Goal: Transaction & Acquisition: Subscribe to service/newsletter

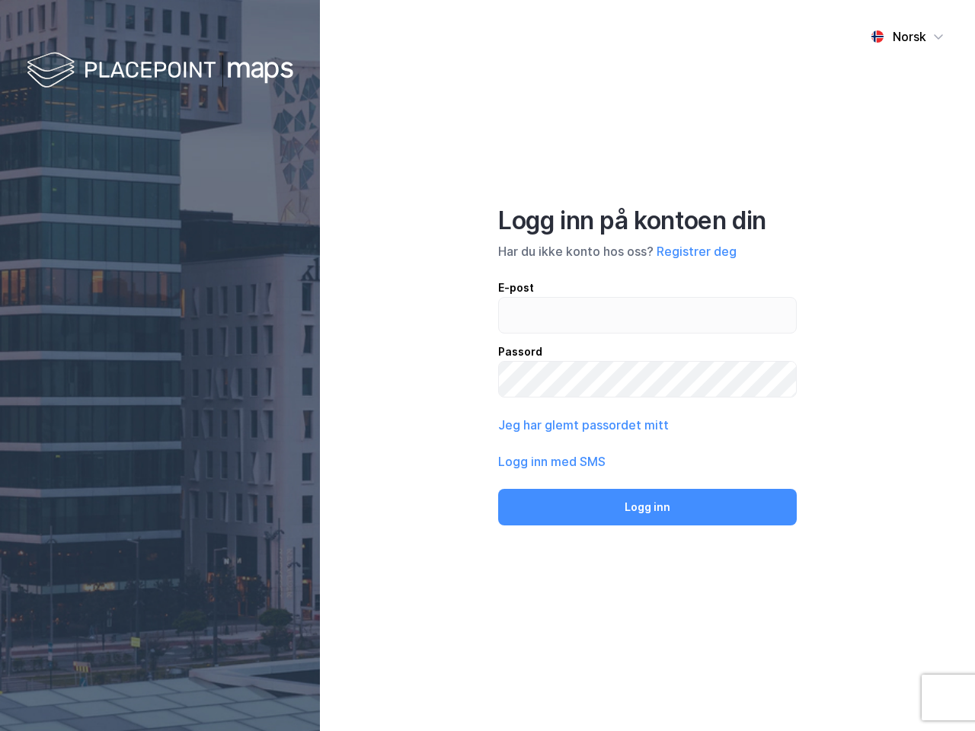
click at [487, 365] on div "Norsk Logg inn på kontoen din Har du ikke konto hos oss? Registrer deg E-post P…" at bounding box center [647, 365] width 655 height 731
click at [160, 71] on img at bounding box center [160, 71] width 266 height 45
click at [907, 37] on div "Norsk" at bounding box center [908, 36] width 33 height 18
click at [696, 251] on button "Registrer deg" at bounding box center [696, 251] width 80 height 18
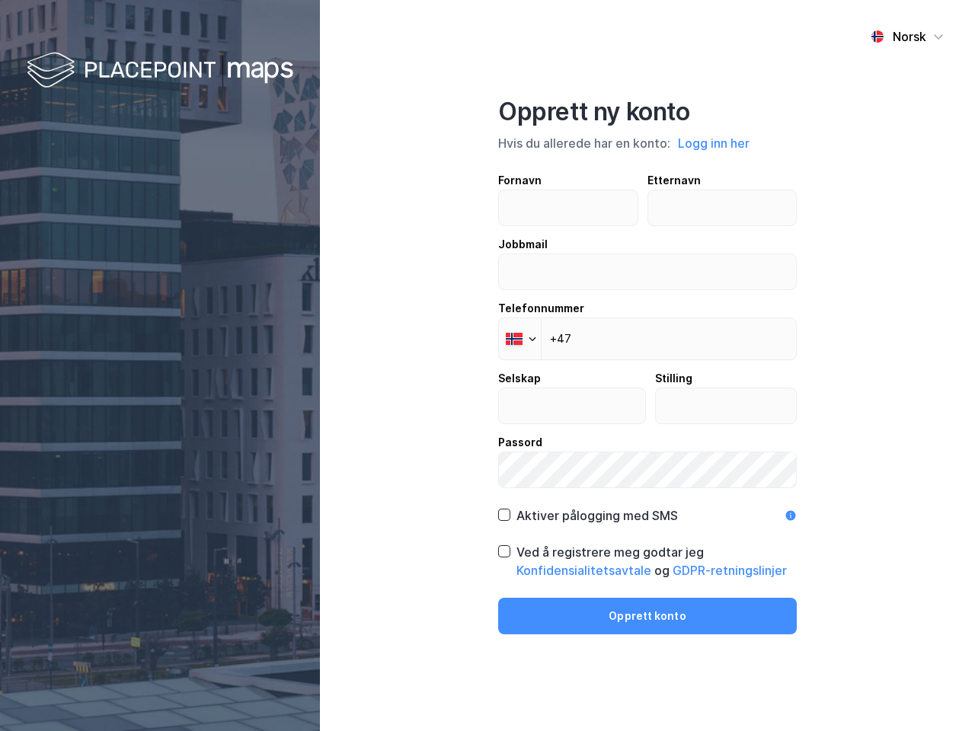
click at [582, 425] on div "Fornavn Etternavn Jobbmail Telefonnummer Phone +47 Selskap Stilling Passord" at bounding box center [647, 329] width 298 height 317
click at [647, 507] on div "Opprett ny konto Hvis du allerede har en konto: Logg inn her Fornavn Etternavn …" at bounding box center [647, 366] width 298 height 538
